Goal: Find contact information: Find contact information

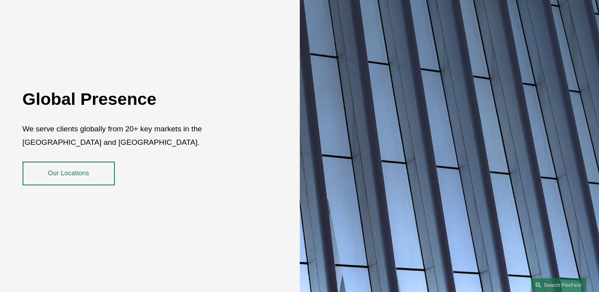
scroll to position [1445, 0]
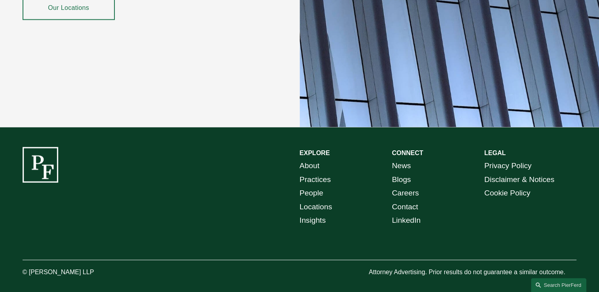
click at [324, 177] on link "Practices" at bounding box center [315, 180] width 31 height 14
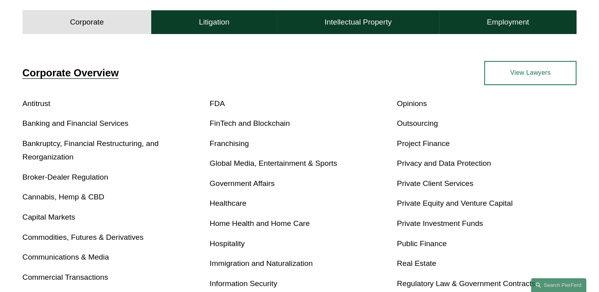
scroll to position [512, 0]
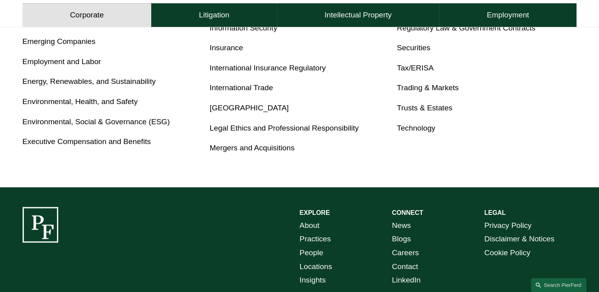
click at [49, 63] on link "Employment and Labor" at bounding box center [62, 61] width 78 height 8
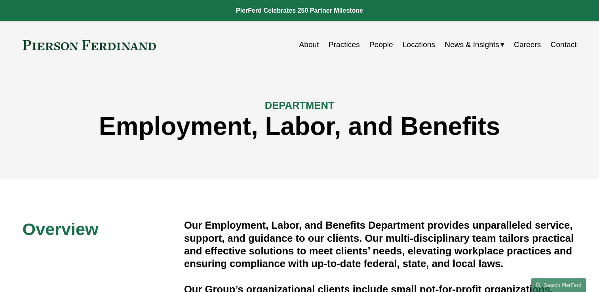
click at [568, 46] on link "Contact" at bounding box center [564, 44] width 26 height 15
